Goal: Task Accomplishment & Management: Use online tool/utility

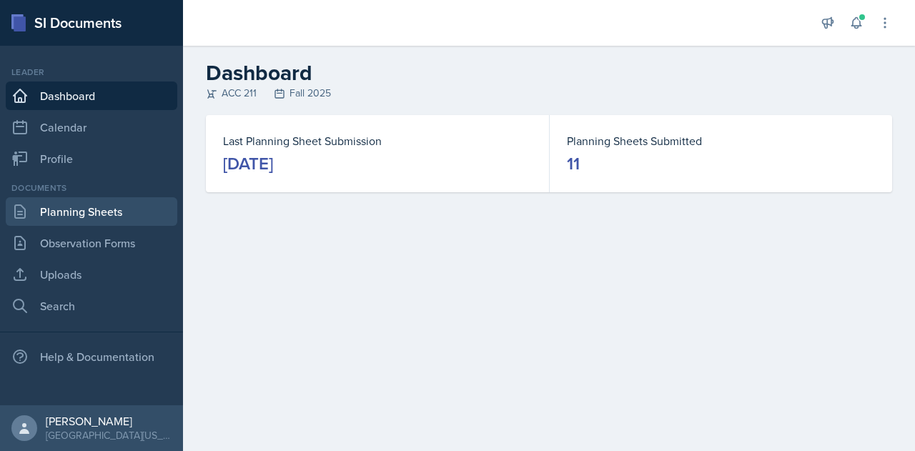
click at [99, 205] on link "Planning Sheets" at bounding box center [92, 211] width 172 height 29
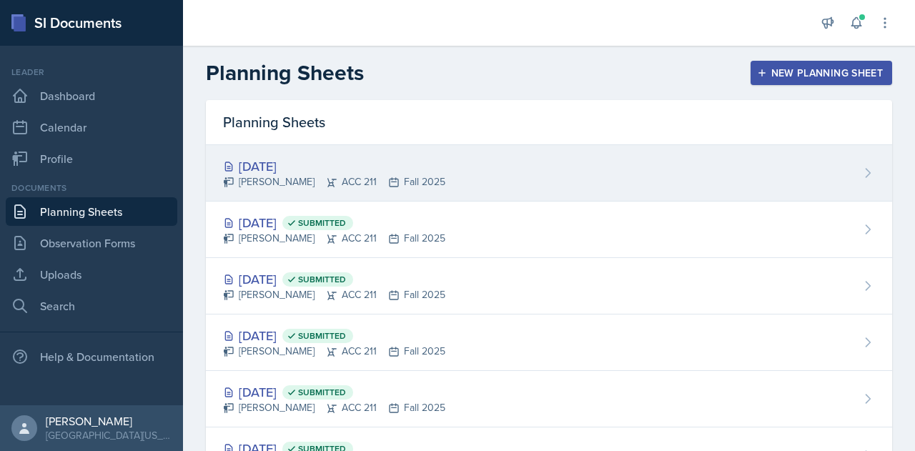
click at [350, 162] on div "[DATE]" at bounding box center [334, 166] width 222 height 19
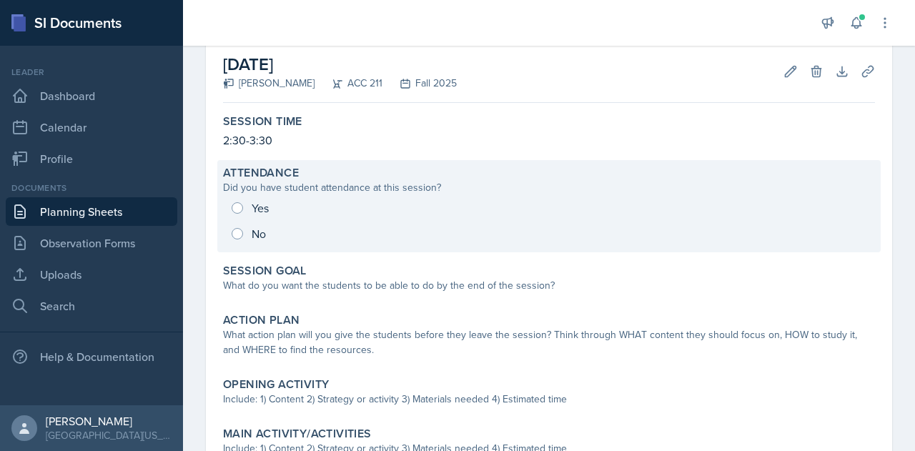
scroll to position [109, 0]
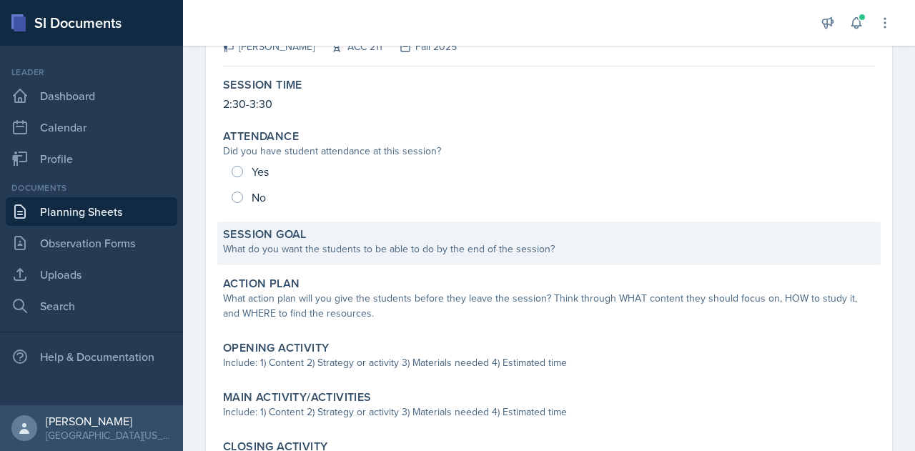
click at [468, 252] on div "What do you want the students to be able to do by the end of the session?" at bounding box center [549, 249] width 652 height 15
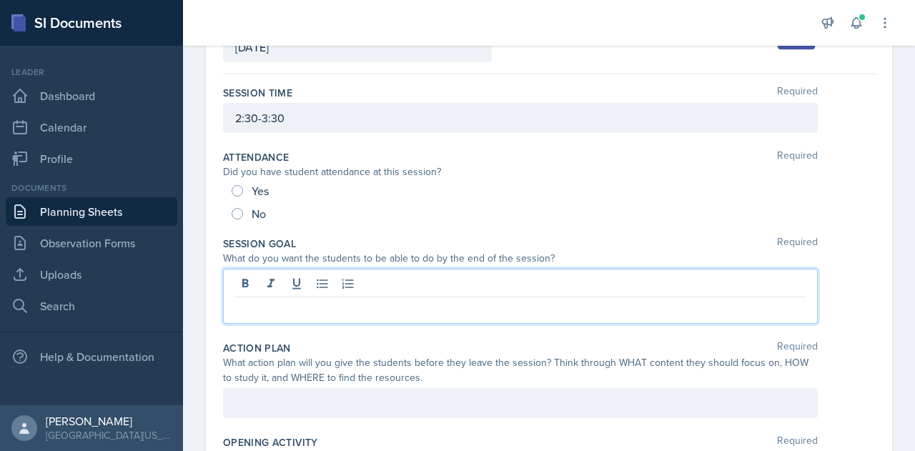
click at [320, 274] on div at bounding box center [520, 296] width 595 height 55
paste div
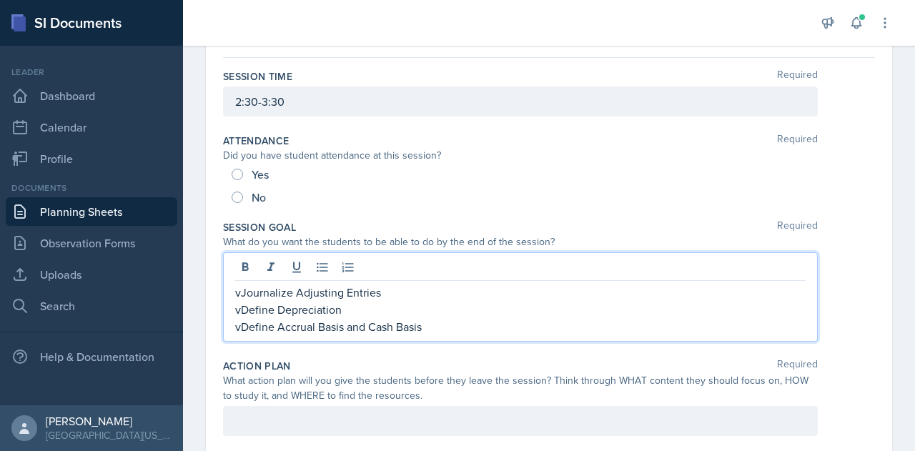
scroll to position [126, 0]
click at [243, 291] on p "vJournalize Adjusting Entries" at bounding box center [520, 291] width 571 height 17
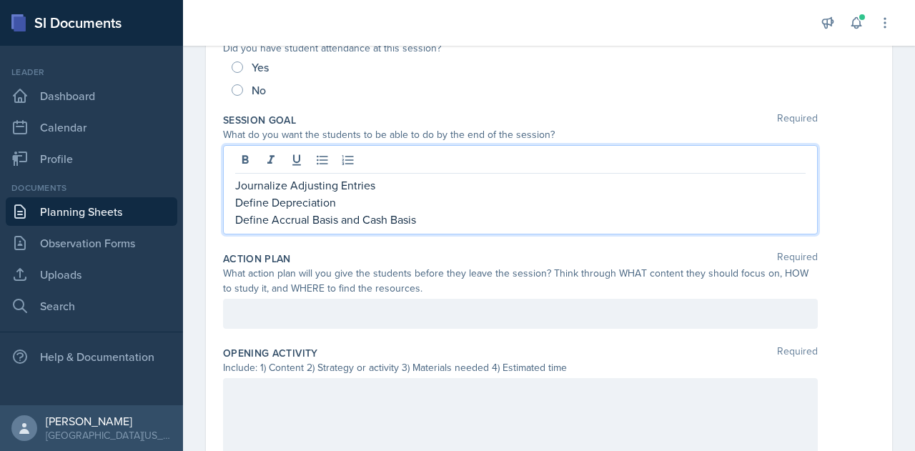
scroll to position [240, 0]
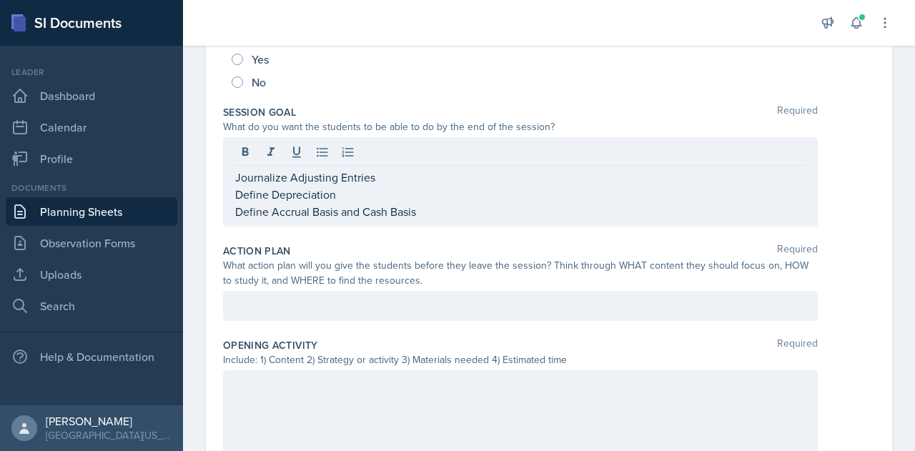
click at [341, 245] on div "Action Plan Required" at bounding box center [549, 251] width 652 height 14
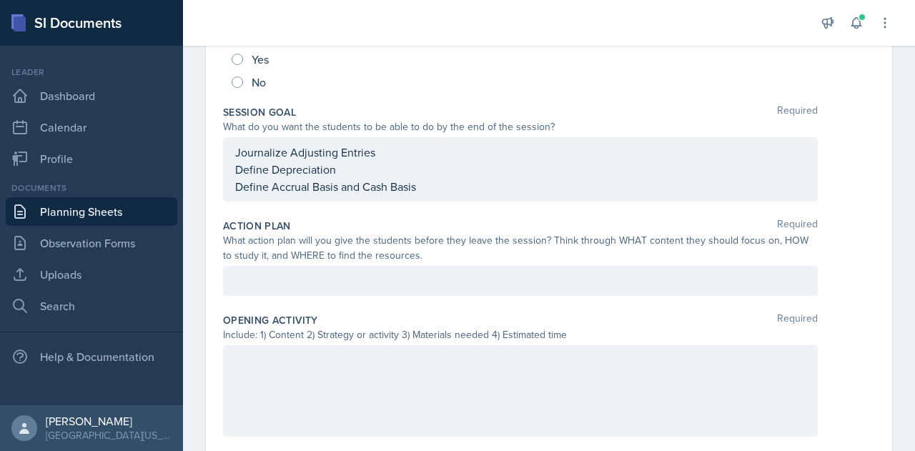
click at [328, 267] on div at bounding box center [520, 281] width 595 height 30
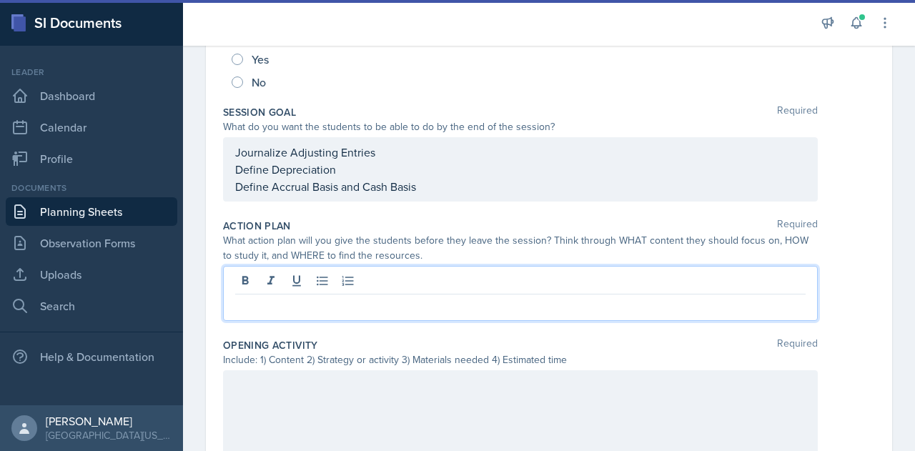
scroll to position [265, 0]
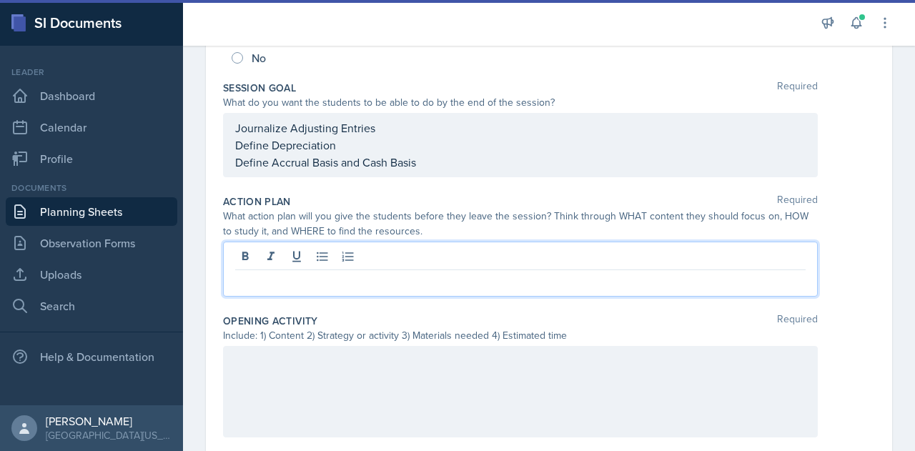
paste div
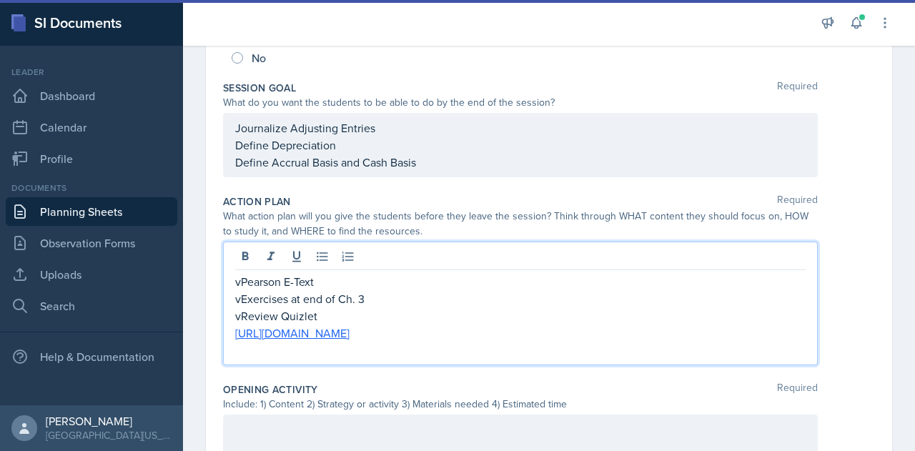
click at [240, 281] on p "vPearson E-Text" at bounding box center [520, 281] width 571 height 17
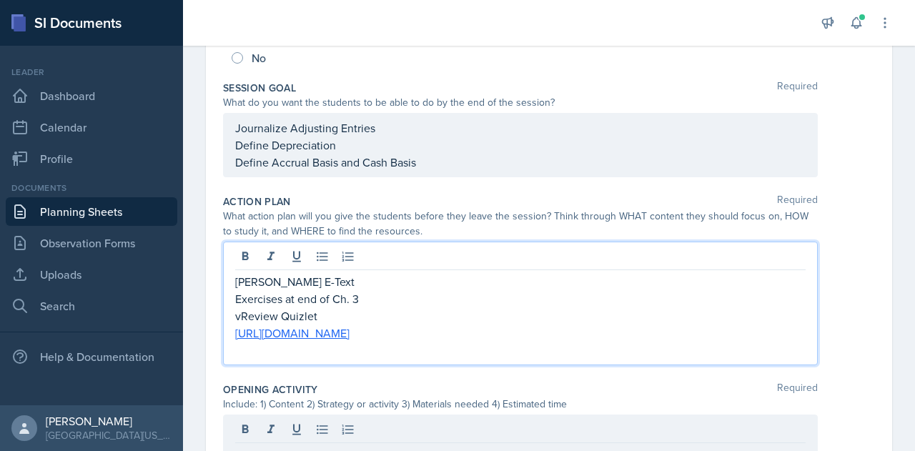
click at [241, 317] on p "vReview Quizlet" at bounding box center [520, 316] width 571 height 17
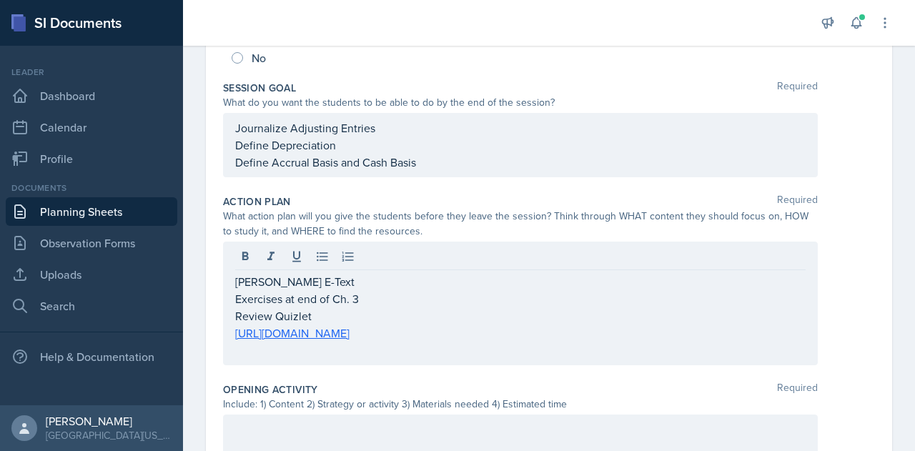
click at [234, 297] on div "[PERSON_NAME] E-Text Exercises at end of Ch. 3 Review Quizlet [URL][DOMAIN_NAME]" at bounding box center [520, 304] width 595 height 124
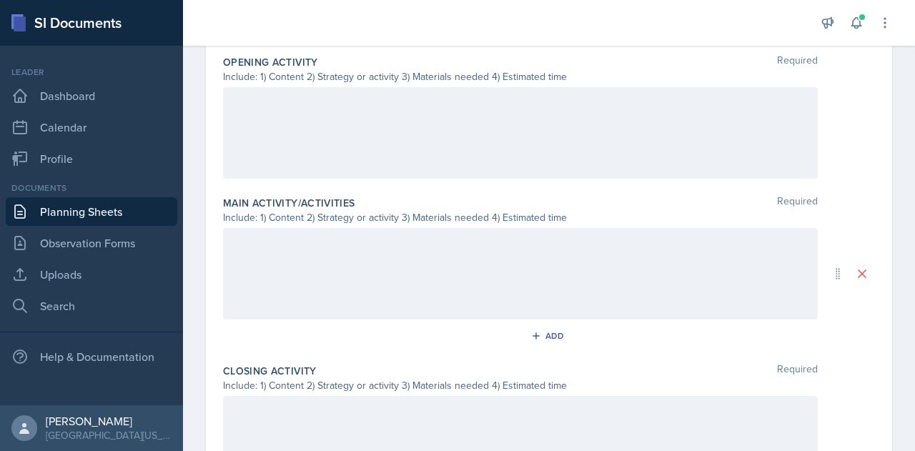
scroll to position [596, 0]
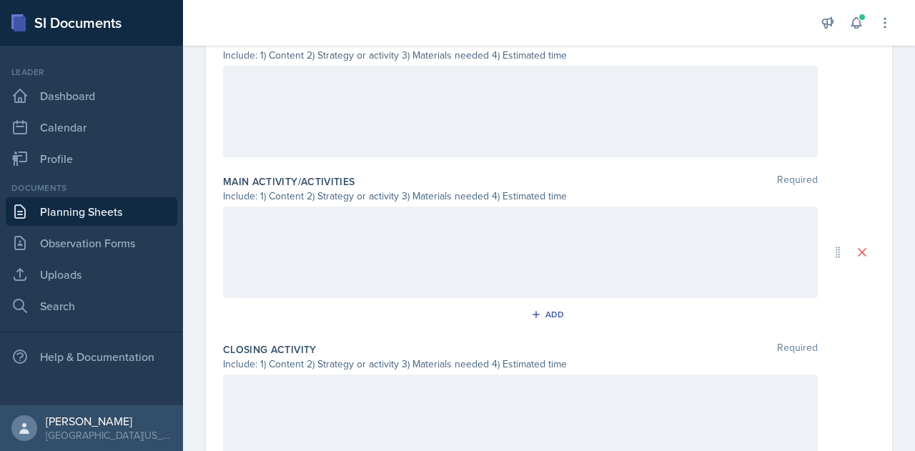
click at [308, 245] on div at bounding box center [520, 253] width 595 height 92
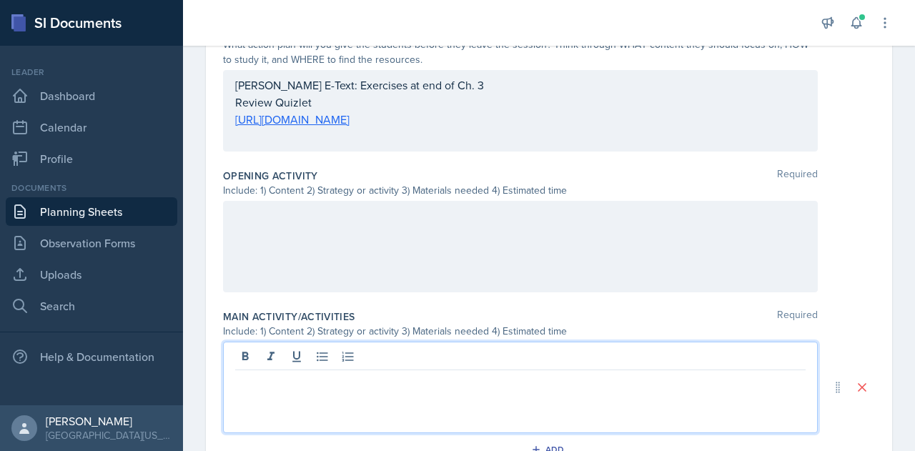
scroll to position [418, 0]
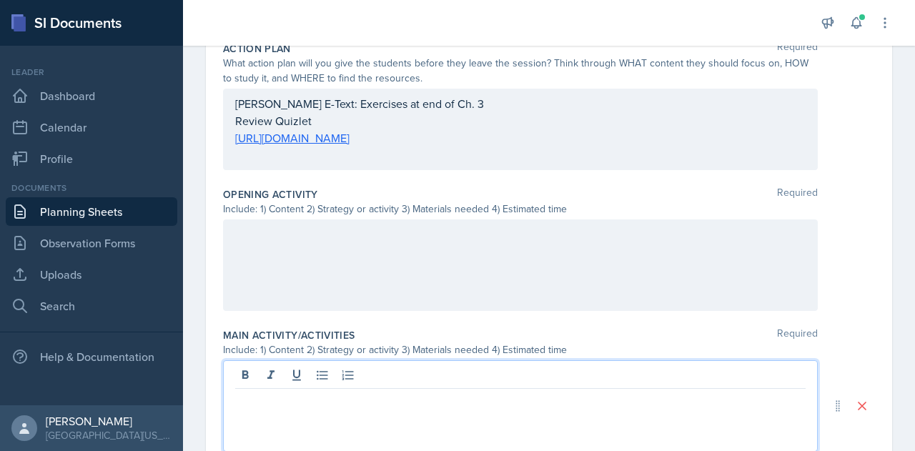
click at [425, 241] on div at bounding box center [520, 266] width 595 height 92
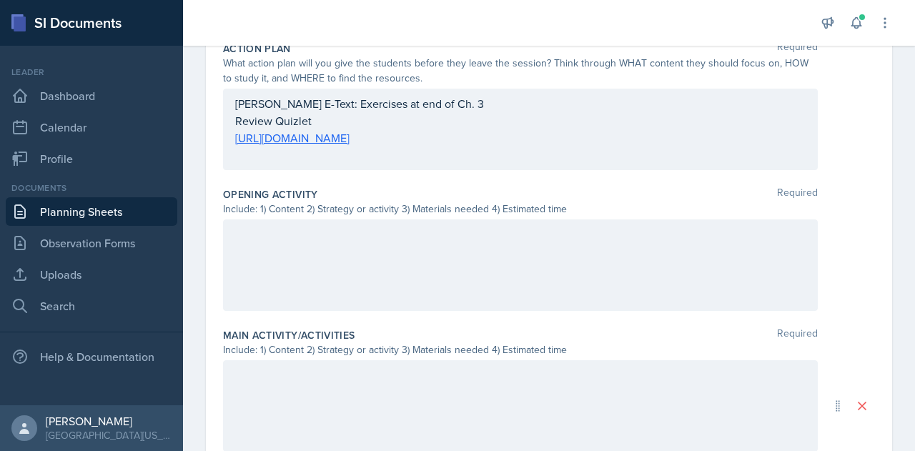
scroll to position [443, 0]
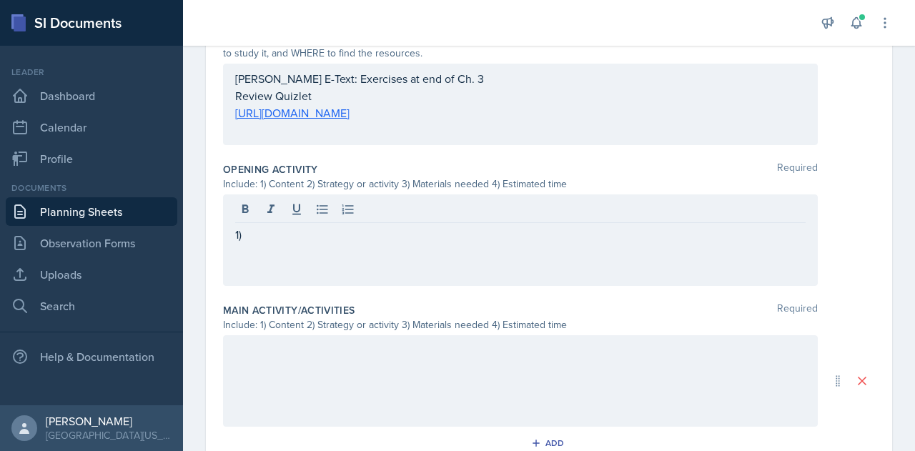
click at [830, 298] on div "Main Activity/Activities Required Include: 1) Content 2) Strategy or activity 3…" at bounding box center [549, 382] width 652 height 168
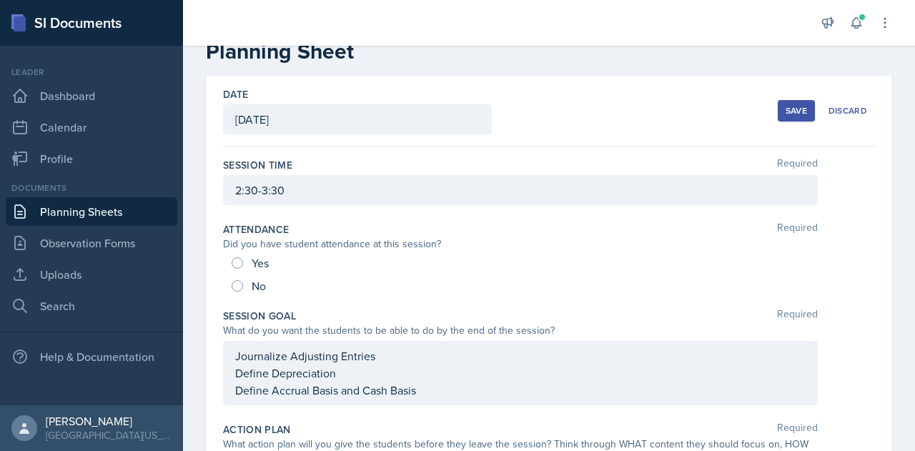
scroll to position [0, 0]
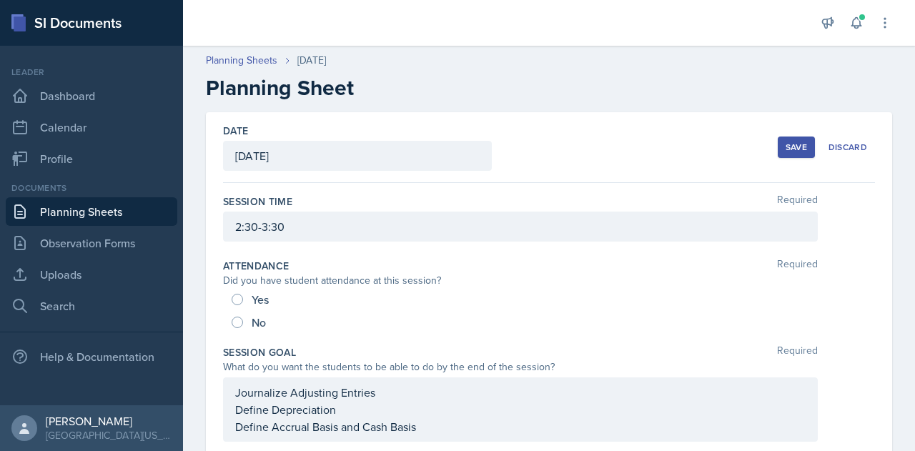
click at [792, 152] on div "Save" at bounding box center [796, 147] width 21 height 11
